Goal: Information Seeking & Learning: Check status

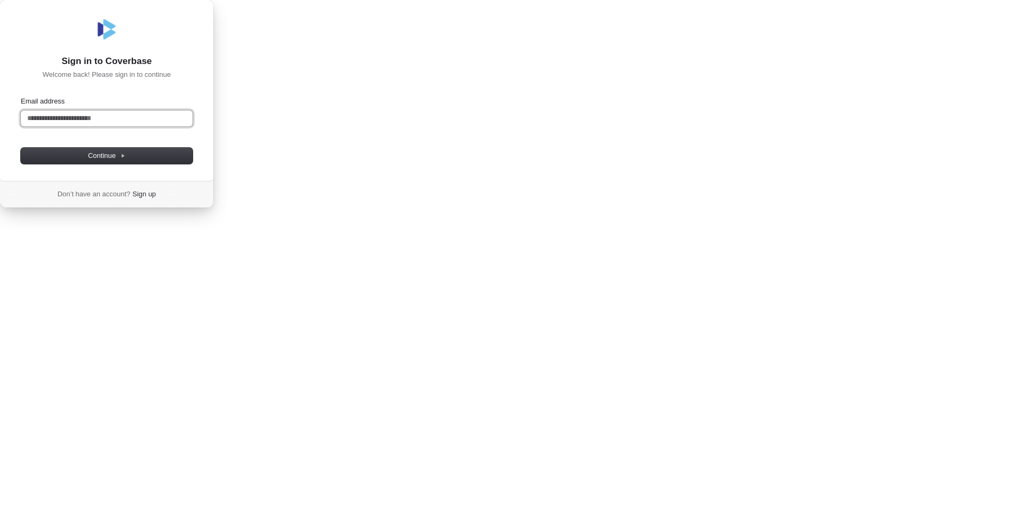
click at [193, 126] on input "Email address" at bounding box center [107, 118] width 172 height 16
click at [125, 161] on span "Continue" at bounding box center [106, 156] width 37 height 10
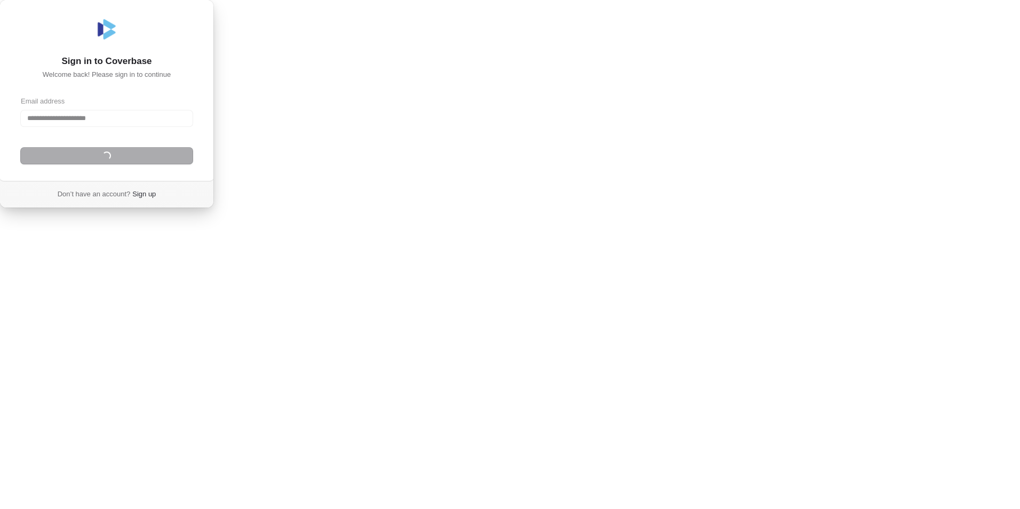
type input "**********"
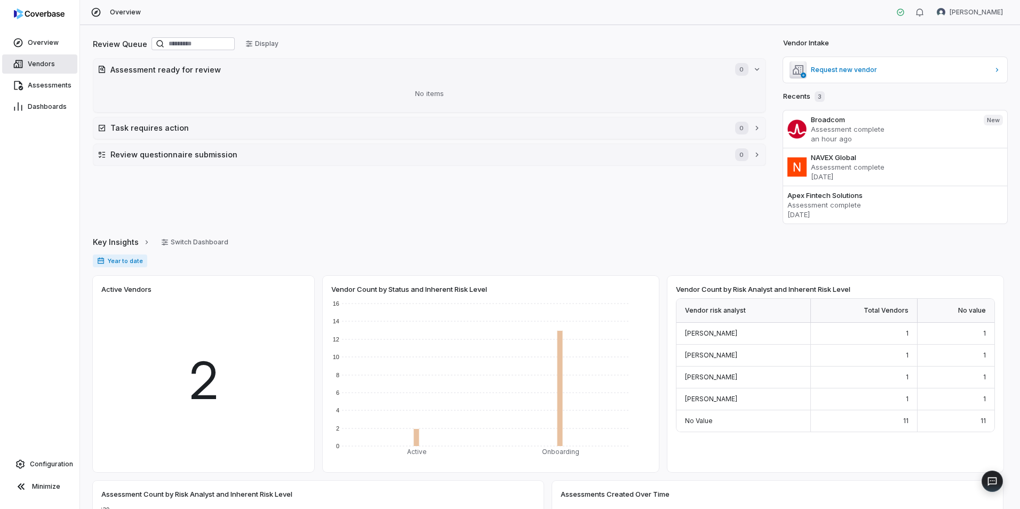
click at [45, 62] on span "Vendors" at bounding box center [41, 64] width 27 height 9
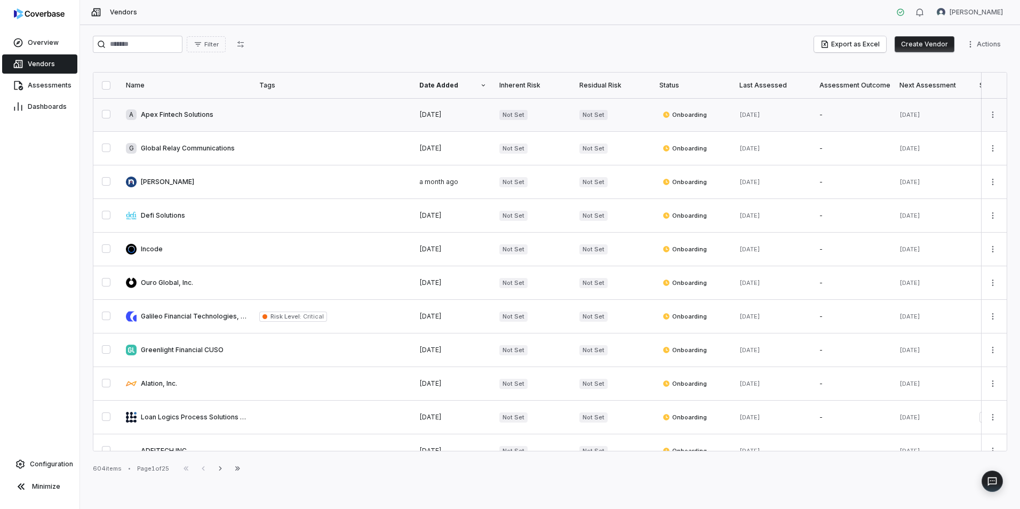
click at [161, 116] on link at bounding box center [186, 114] width 133 height 33
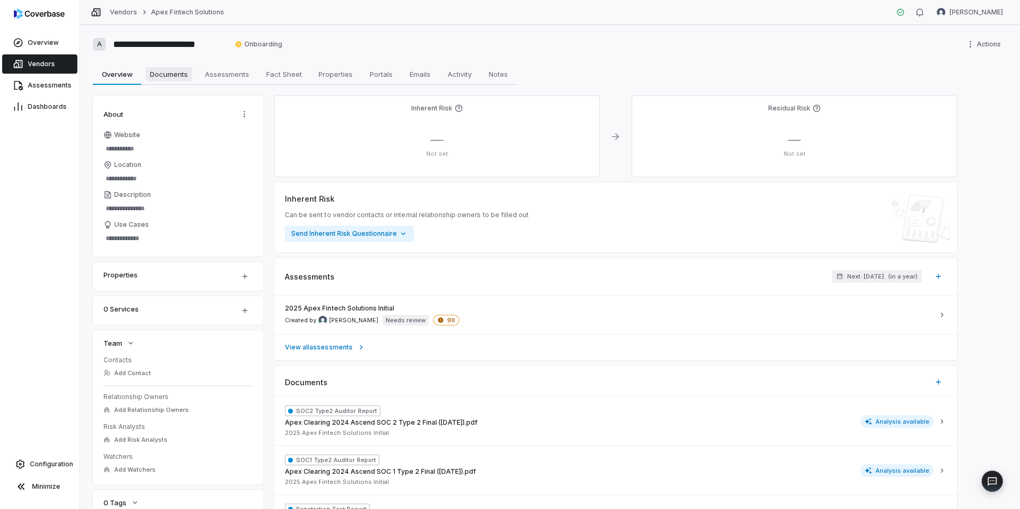
click at [175, 74] on span "Documents" at bounding box center [169, 74] width 46 height 14
type textarea "*"
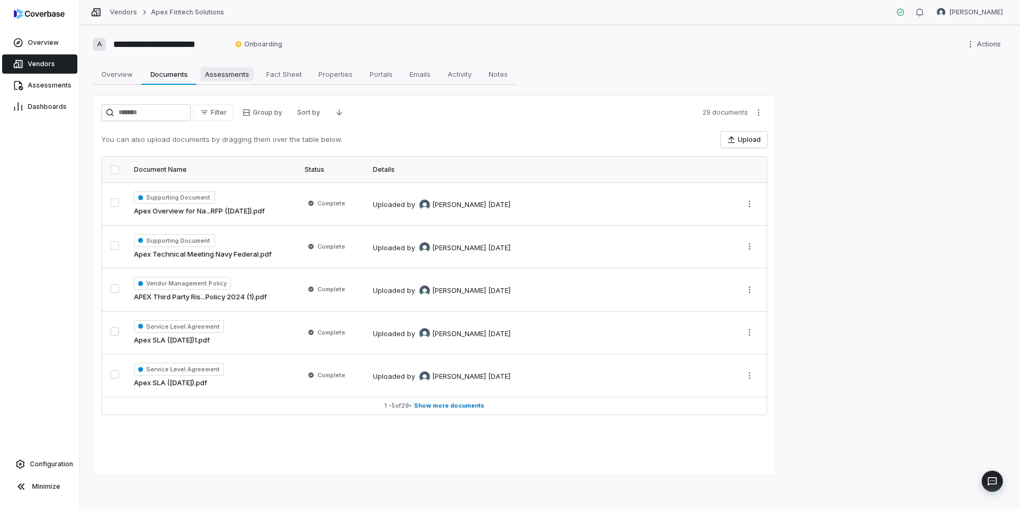
click at [211, 74] on span "Assessments" at bounding box center [227, 74] width 53 height 14
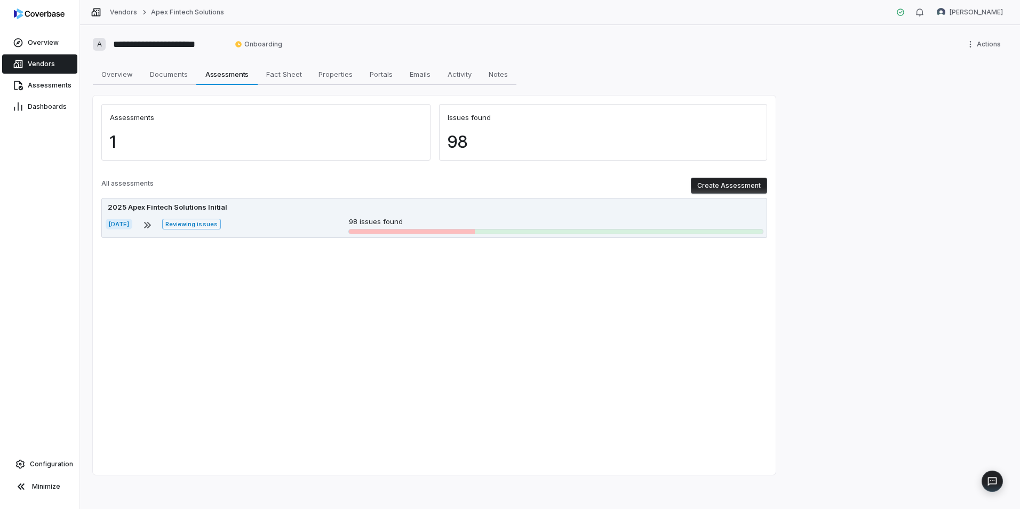
click at [570, 217] on p "98 issues found" at bounding box center [556, 222] width 414 height 11
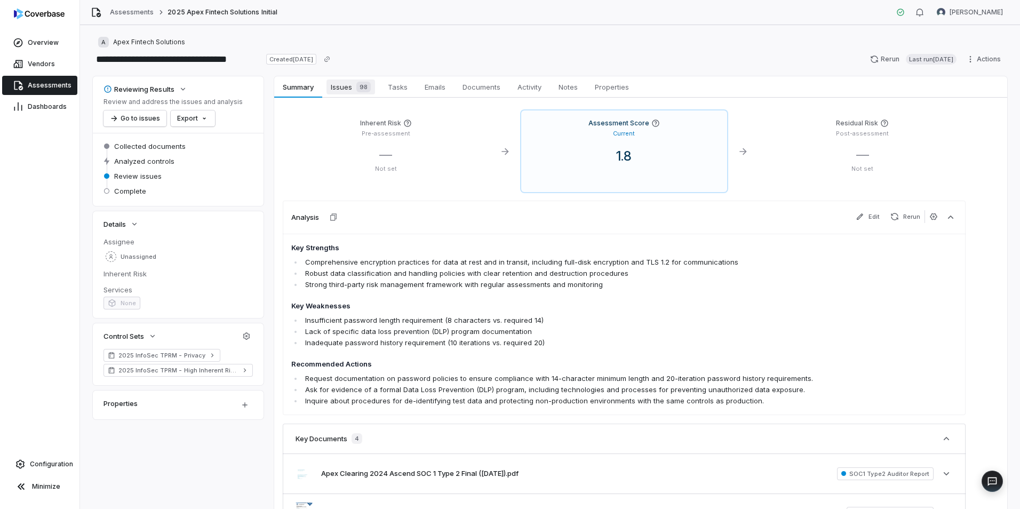
click at [345, 91] on span "Issues 98" at bounding box center [351, 87] width 49 height 15
